Goal: Task Accomplishment & Management: Use online tool/utility

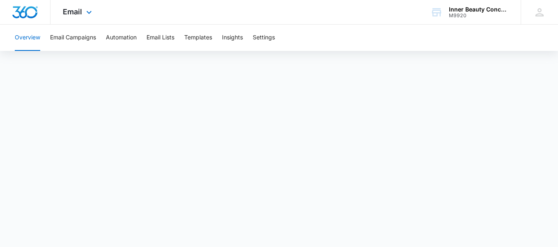
click at [87, 5] on div "Email Apps Reputation Websites Forms CRM Email Social Shop Payments POS Content…" at bounding box center [79, 12] width 56 height 24
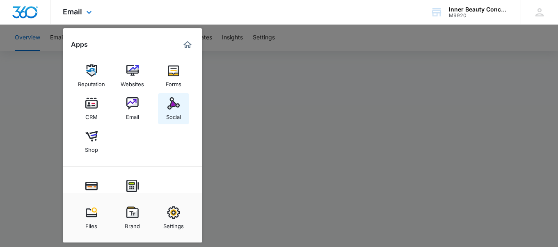
click at [171, 110] on div "Social" at bounding box center [173, 115] width 15 height 11
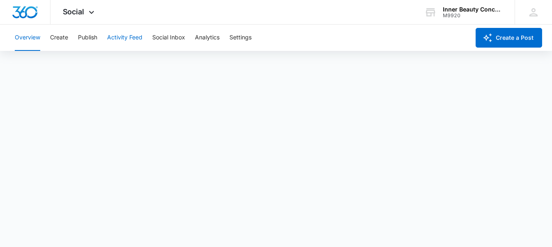
click at [135, 33] on button "Activity Feed" at bounding box center [124, 38] width 35 height 26
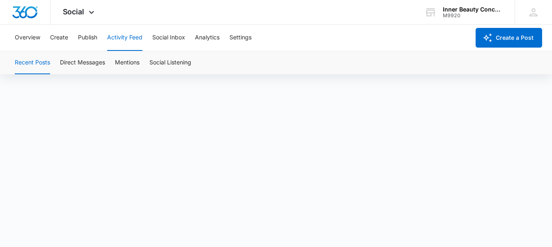
scroll to position [6, 0]
click at [521, 34] on button "Create a Post" at bounding box center [509, 38] width 67 height 20
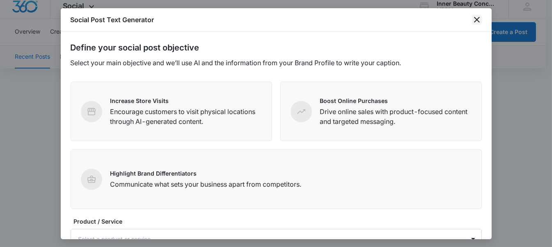
click at [475, 17] on icon "close" at bounding box center [477, 20] width 10 height 10
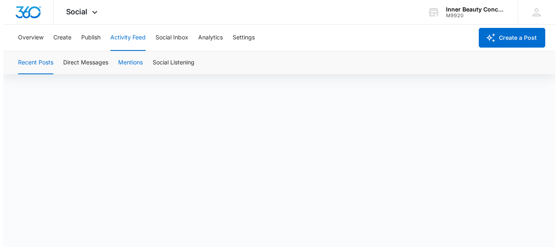
scroll to position [0, 0]
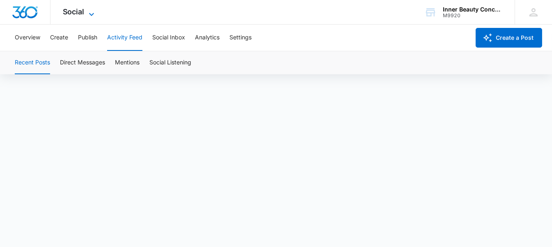
click at [94, 13] on icon at bounding box center [92, 14] width 10 height 10
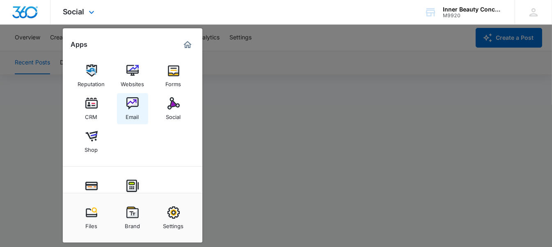
click at [128, 97] on img at bounding box center [132, 103] width 12 height 12
